Goal: Task Accomplishment & Management: Manage account settings

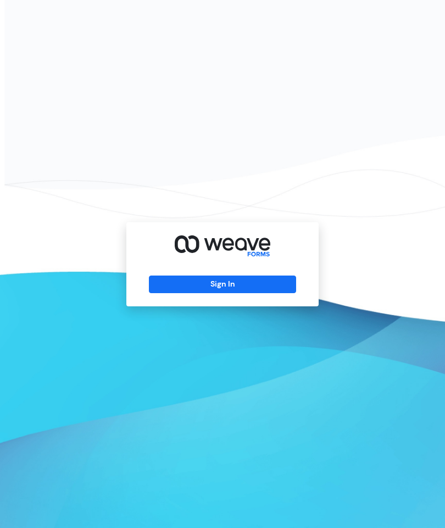
click at [259, 291] on div "Sign In" at bounding box center [222, 264] width 192 height 84
click at [269, 306] on div "Sign In" at bounding box center [222, 264] width 192 height 84
click at [244, 293] on button "Sign In" at bounding box center [222, 284] width 147 height 18
click at [231, 293] on button "Sign In" at bounding box center [222, 284] width 147 height 18
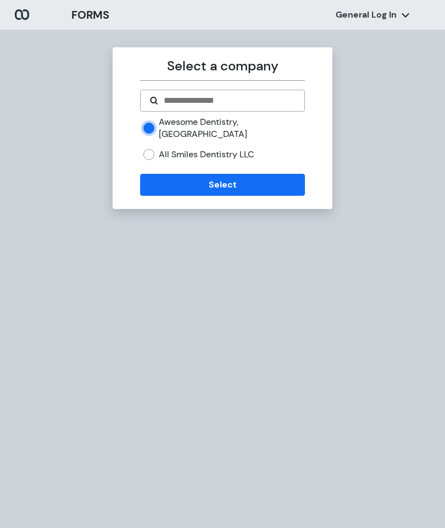
click at [258, 181] on button "Select" at bounding box center [222, 185] width 164 height 22
